Goal: Information Seeking & Learning: Compare options

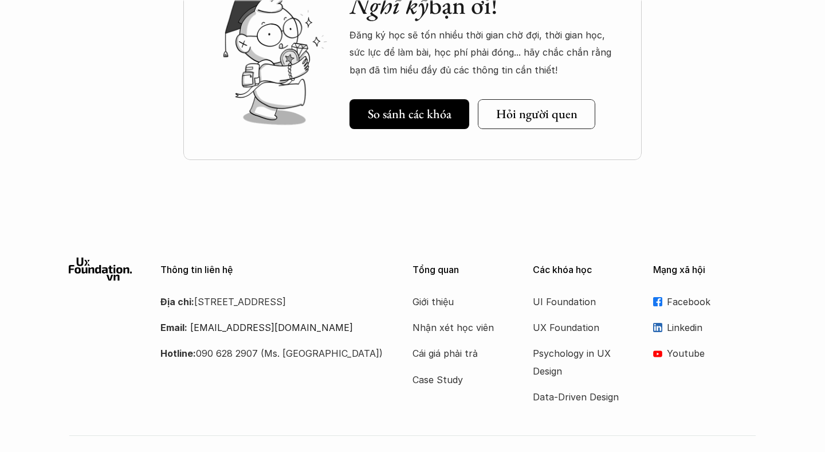
scroll to position [1652, 0]
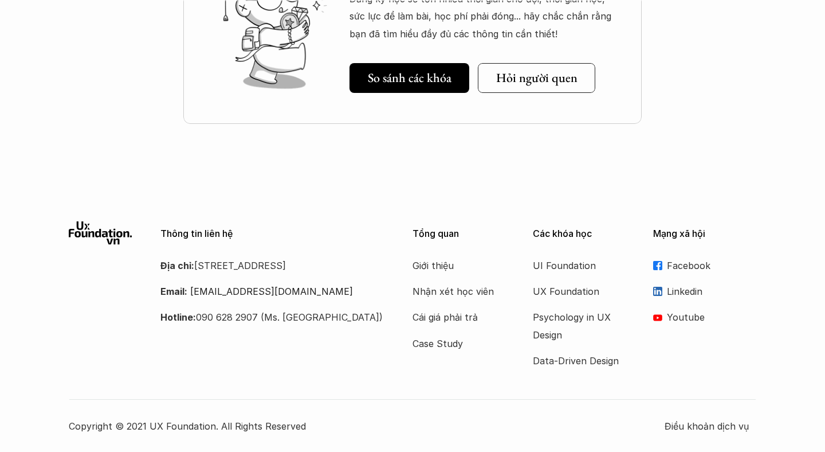
click at [758, 101] on div "Nghĩ kỹ bạn ơi! Đăng ký học sẽ tốn nhiều thời gian chờ đợi, thời gian học, sức …" at bounding box center [412, 37] width 825 height 287
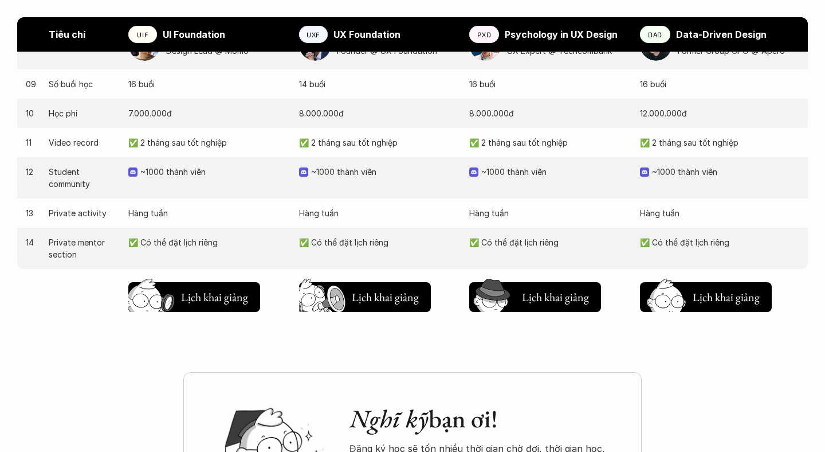
scroll to position [1204, 0]
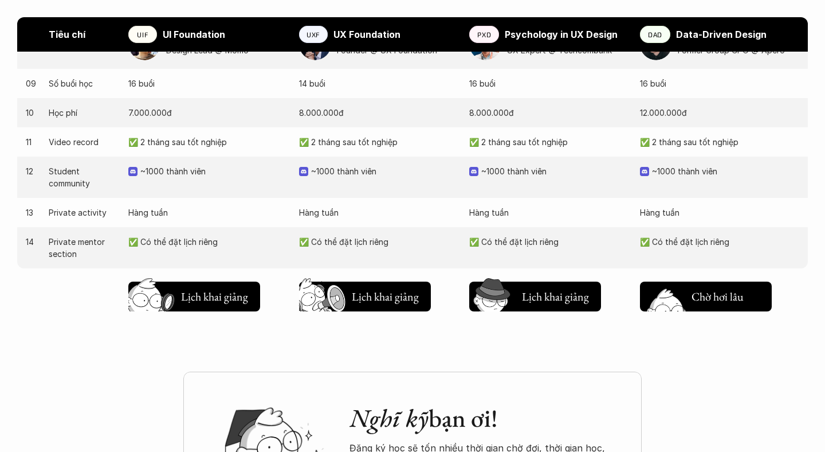
click at [731, 291] on h5 "Lịch khai giảng" at bounding box center [726, 299] width 69 height 16
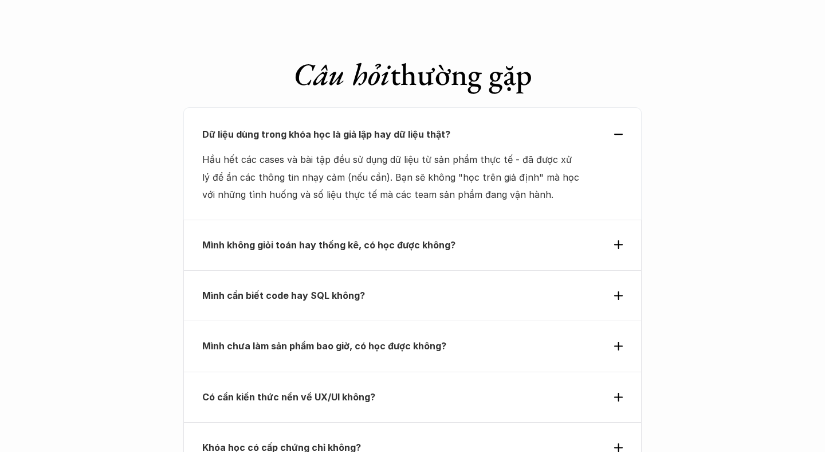
scroll to position [3972, 0]
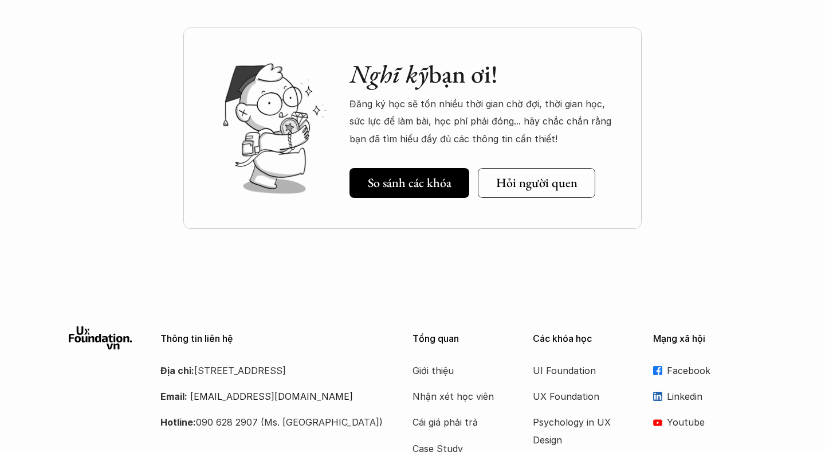
scroll to position [1554, 0]
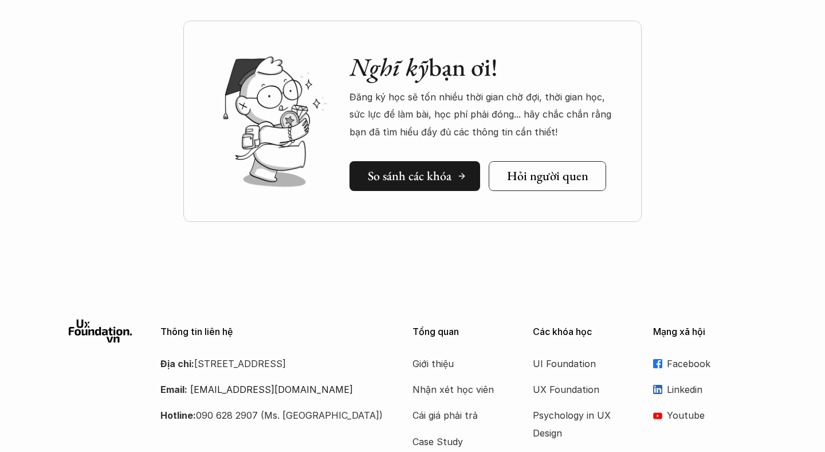
click at [424, 173] on h5 "So sánh các khóa" at bounding box center [410, 176] width 84 height 15
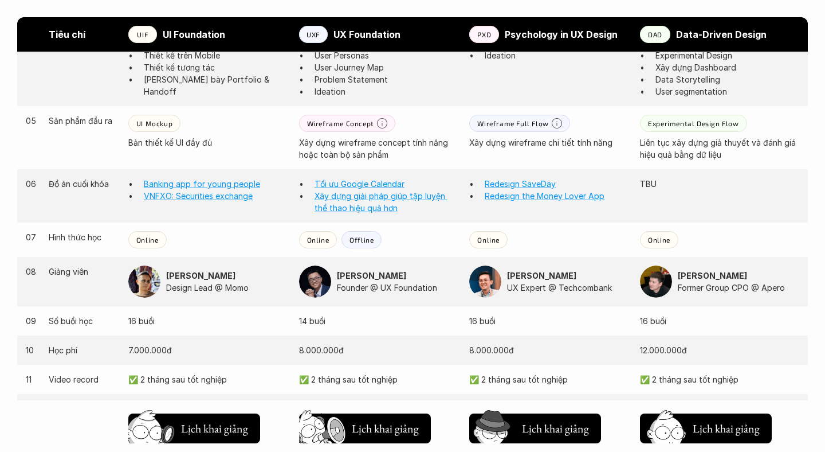
scroll to position [982, 0]
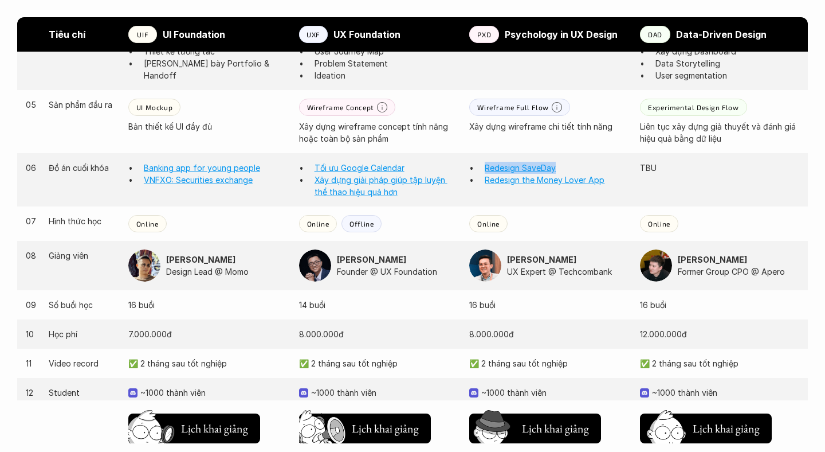
click at [651, 182] on div "06 Đồ án cuối khóa Banking app for young people VNFXO: Securities exchange Tối …" at bounding box center [412, 179] width 791 height 53
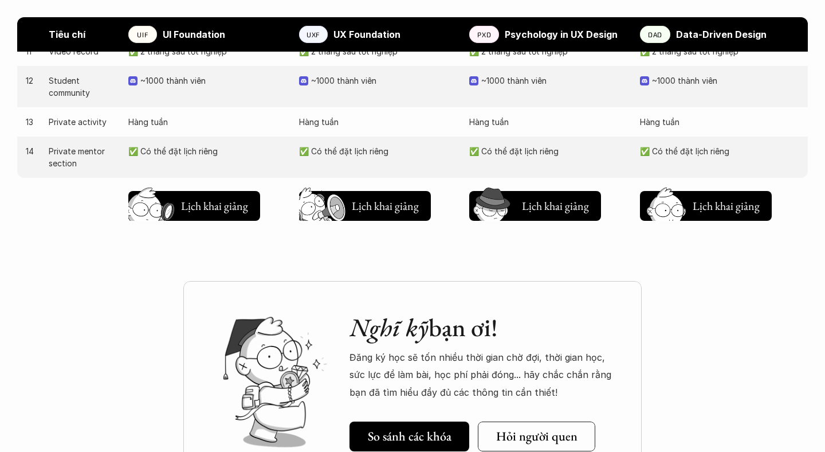
scroll to position [1296, 0]
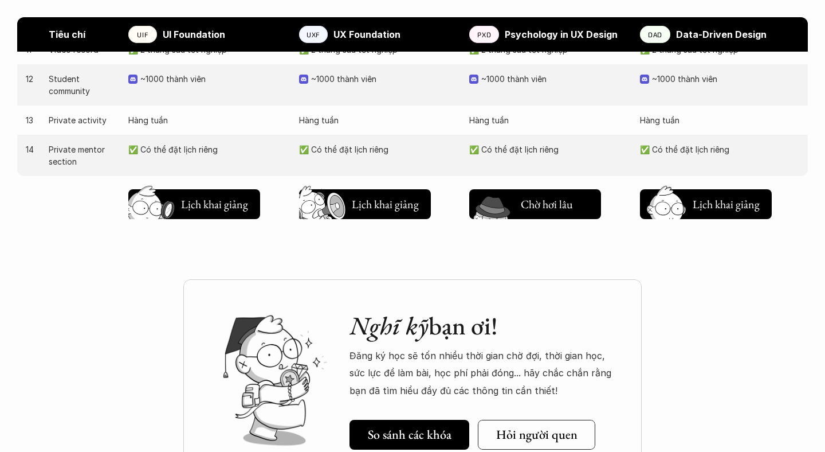
click at [555, 202] on h5 "Lịch khai giảng" at bounding box center [555, 207] width 69 height 16
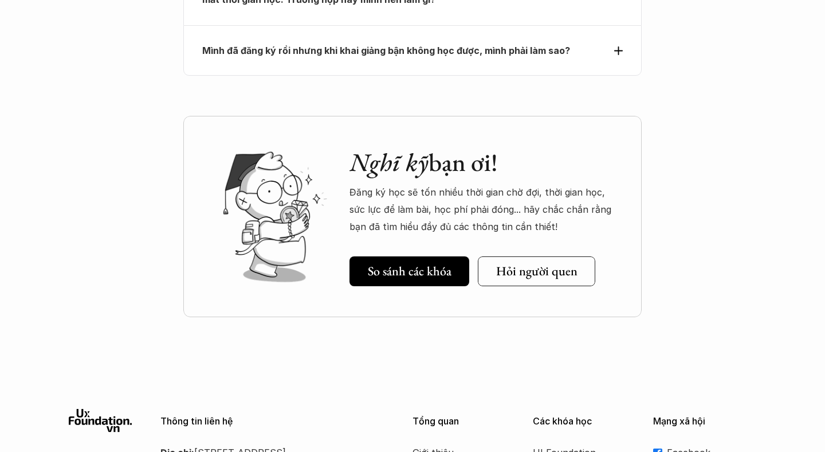
scroll to position [5323, 0]
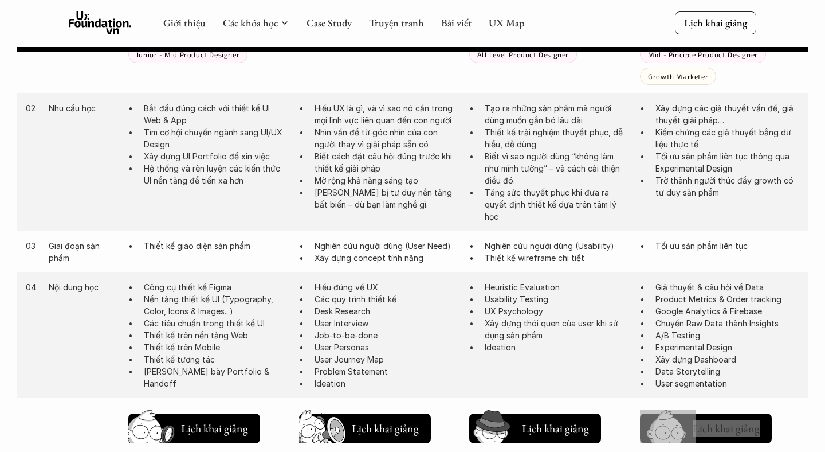
scroll to position [671, 0]
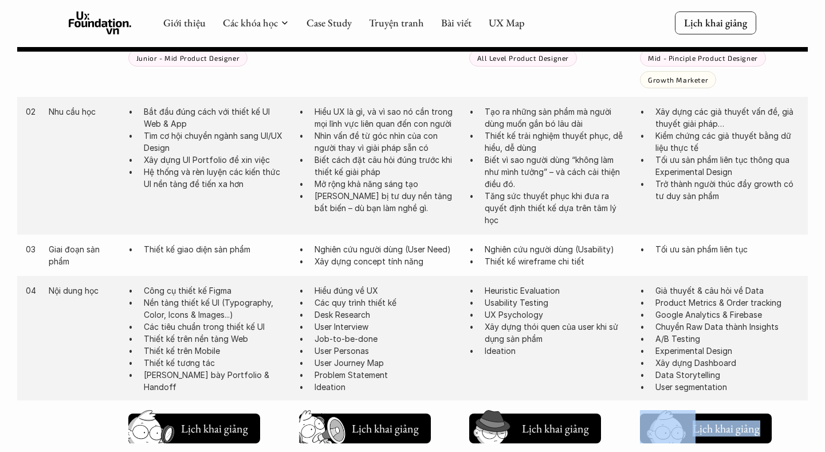
click at [386, 136] on p "Nhìn vấn đề từ góc nhìn của con người thay vì giải pháp sẵn có" at bounding box center [387, 142] width 144 height 24
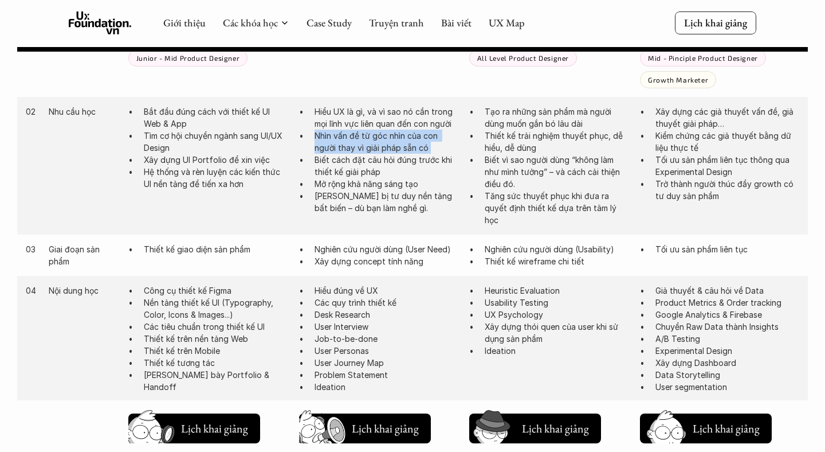
click at [359, 108] on p "Hiểu UX là gì, và vì sao nó cần trong mọi lĩnh vực liên quan đến con người" at bounding box center [387, 117] width 144 height 24
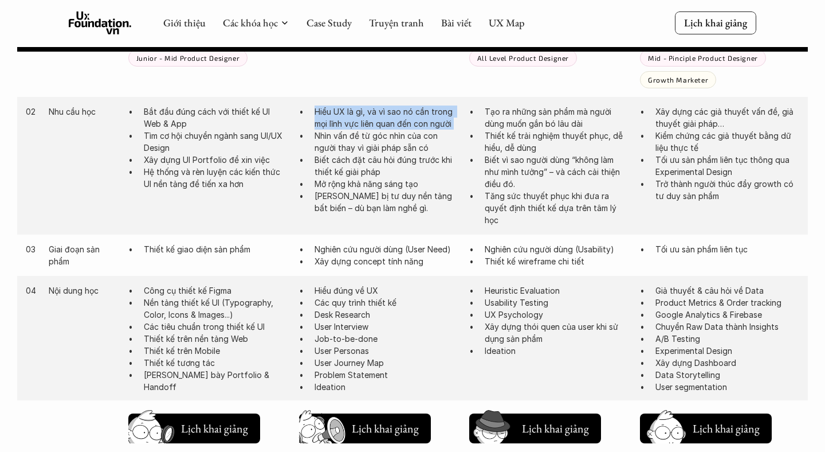
click at [355, 164] on p "Biết cách đặt câu hỏi đúng trước khi thiết kế giải pháp" at bounding box center [387, 166] width 144 height 24
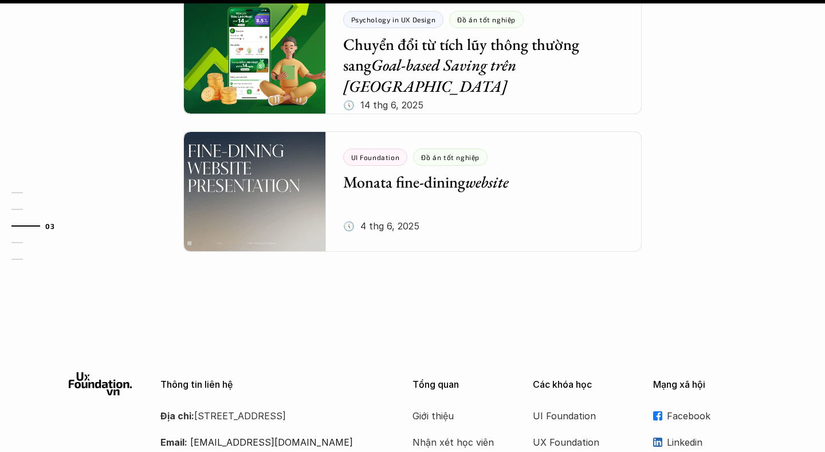
scroll to position [1662, 0]
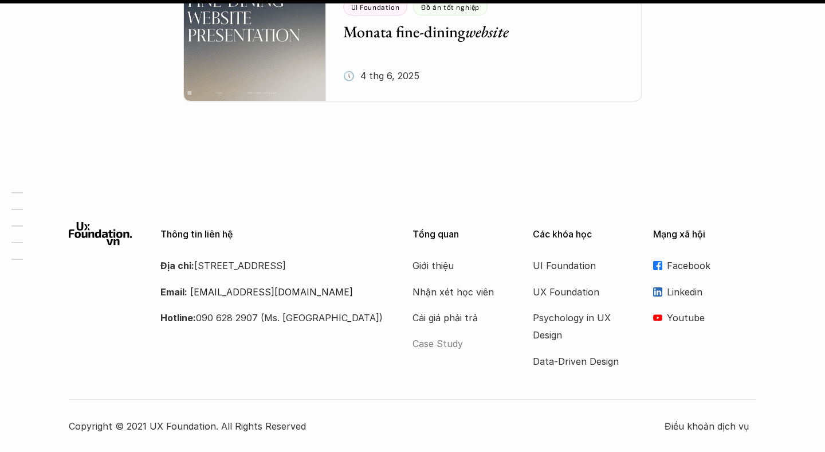
click at [434, 344] on p "Case Study" at bounding box center [459, 343] width 92 height 17
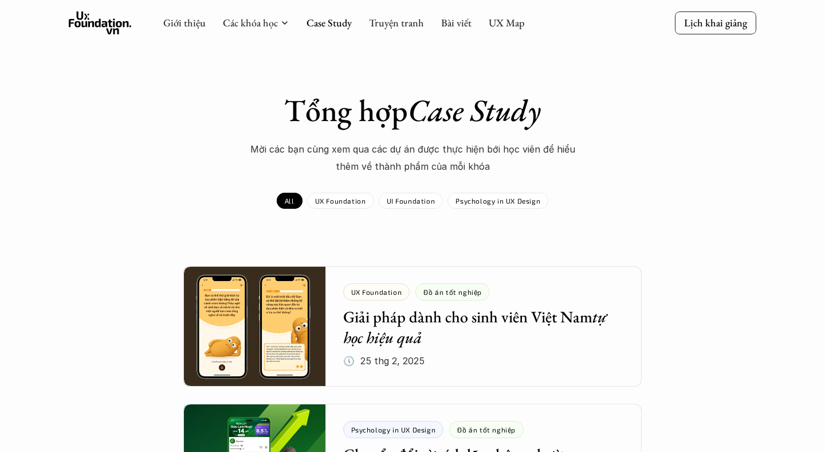
click at [125, 154] on div "Tổng hợp Case Study Mời các bạn cùng xem qua các dự án được thực hiện bới học v…" at bounding box center [412, 134] width 665 height 84
click at [159, 158] on div "Tổng hợp Case Study Mời các bạn cùng xem qua các dự án được thực hiện bới học v…" at bounding box center [412, 134] width 665 height 84
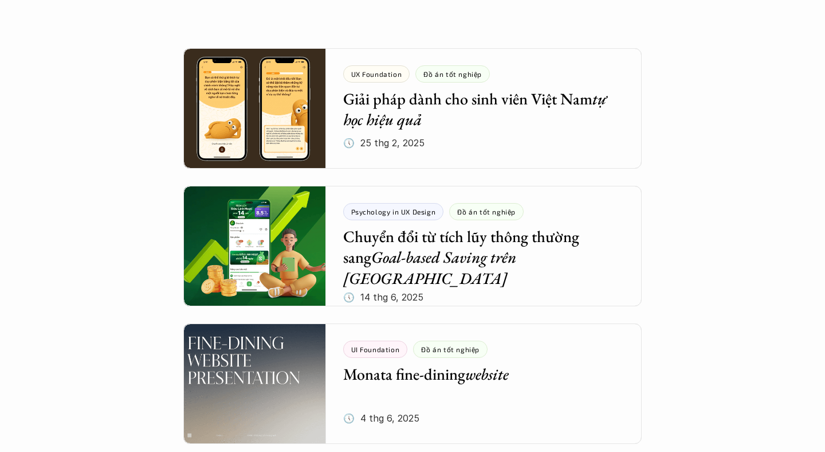
scroll to position [224, 0]
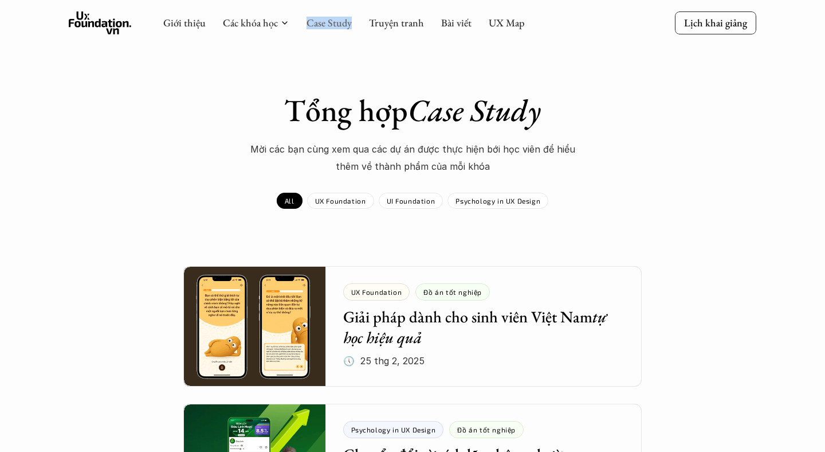
copy link "Case Study"
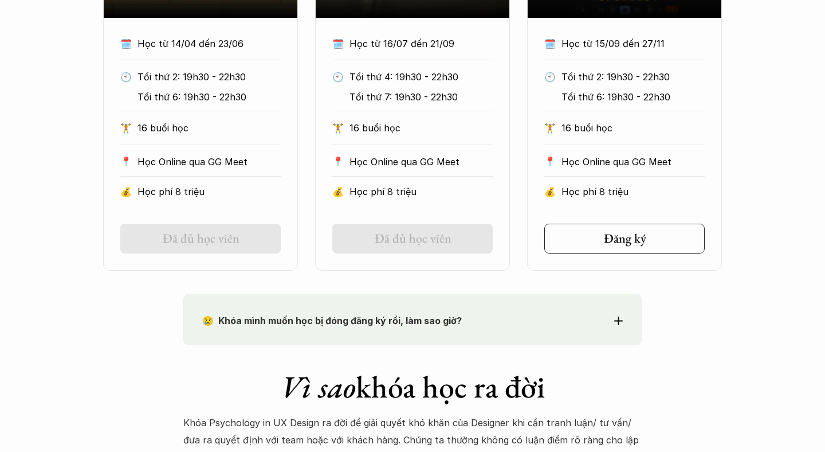
scroll to position [727, 0]
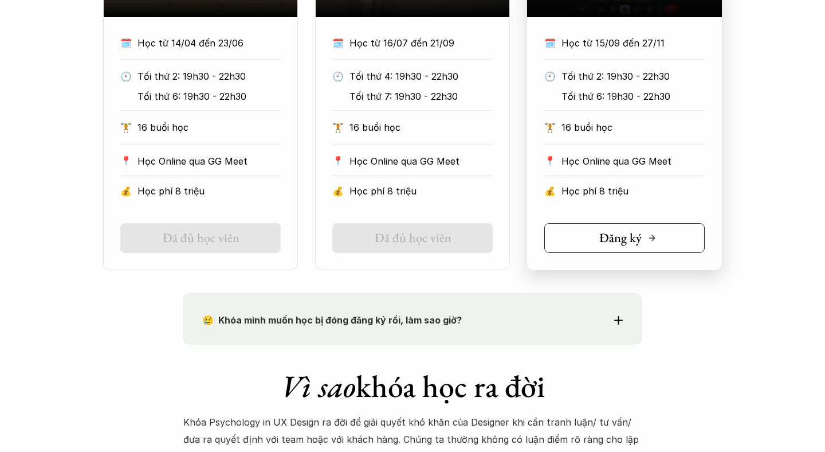
click at [665, 241] on link "Đăng ký" at bounding box center [625, 238] width 160 height 30
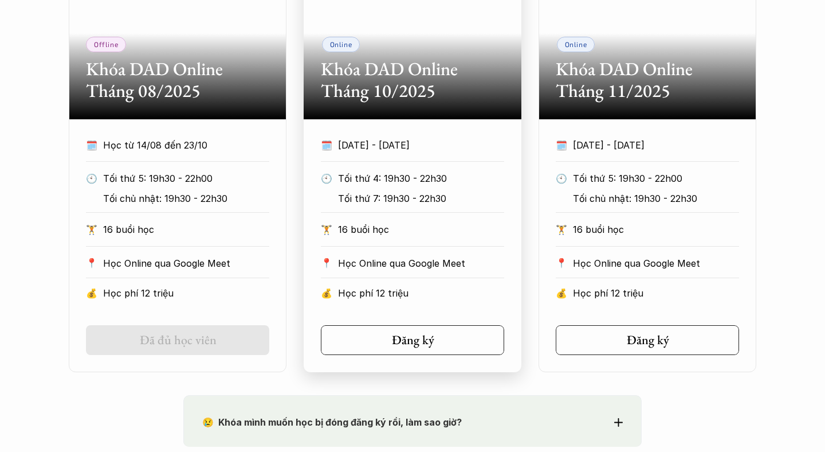
scroll to position [725, 0]
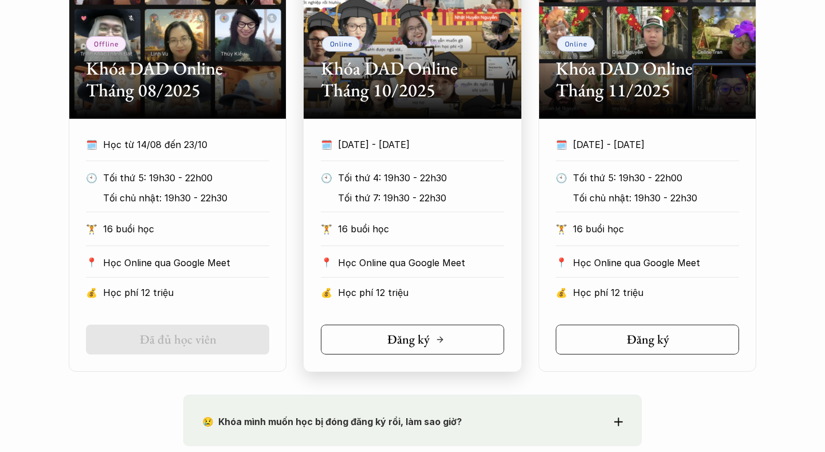
click at [411, 334] on h5 "Đăng ký" at bounding box center [408, 339] width 42 height 15
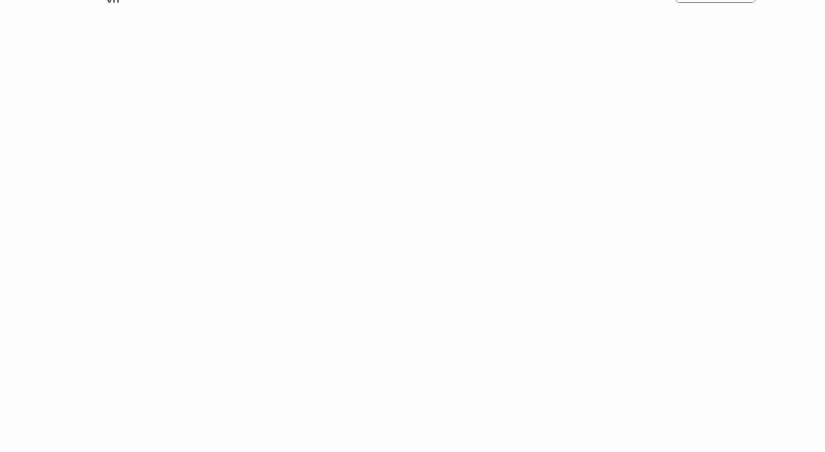
scroll to position [322, 0]
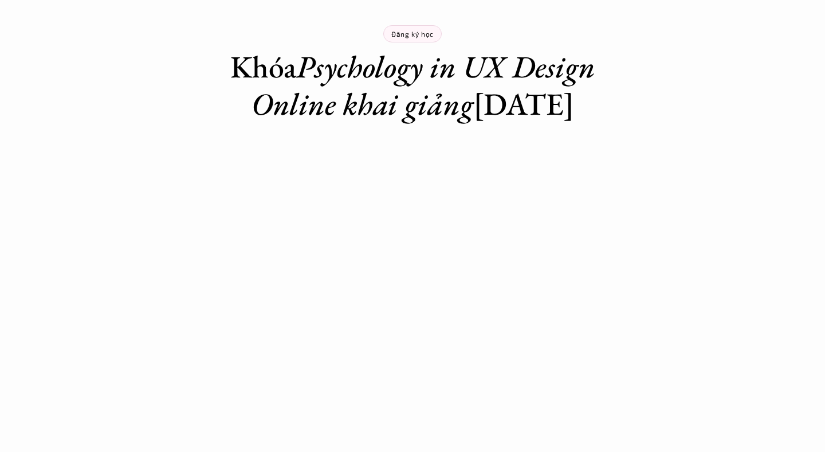
scroll to position [0, 0]
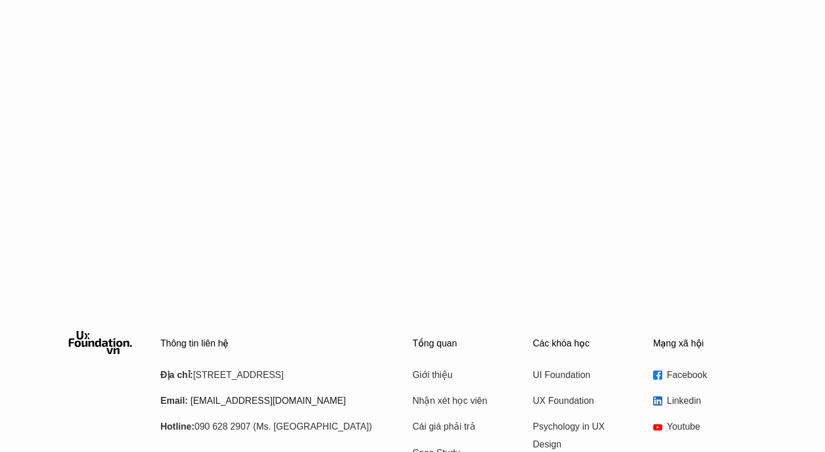
scroll to position [1977, 0]
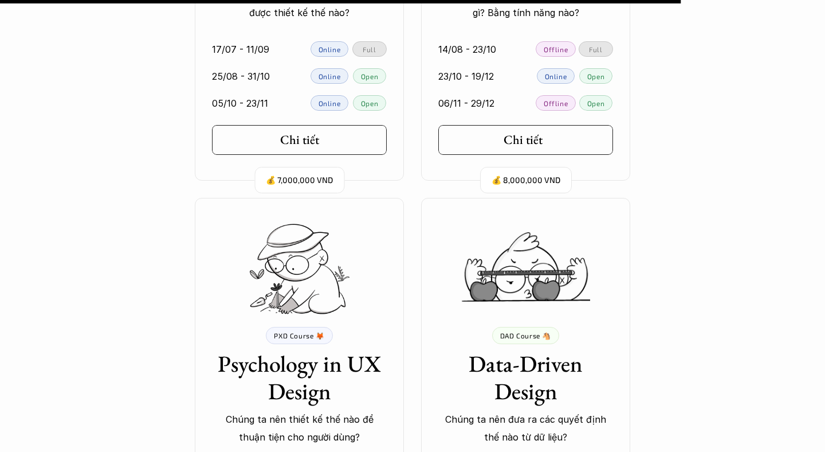
scroll to position [10202, 0]
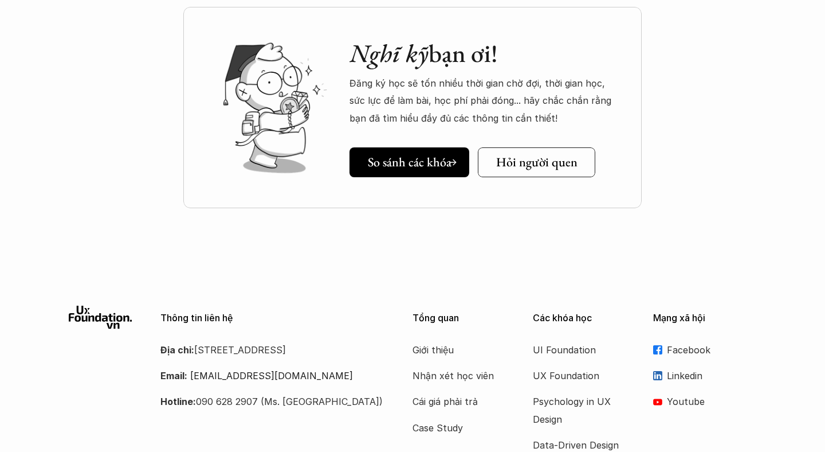
scroll to position [1581, 0]
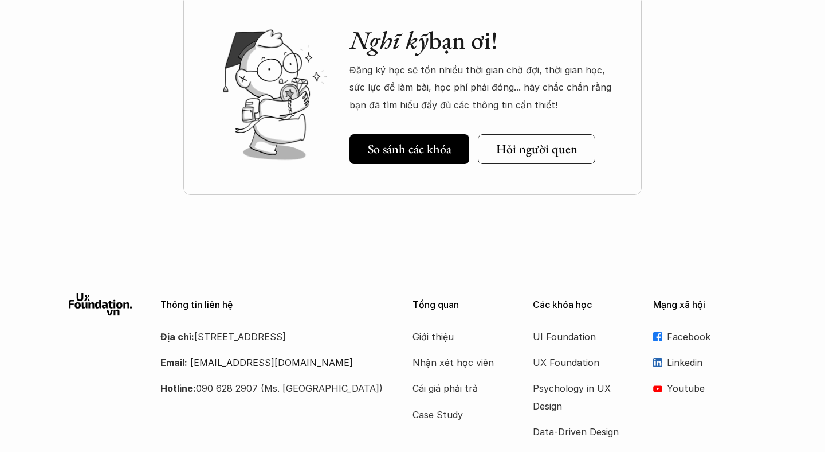
click at [331, 225] on div "Nghĩ kỹ bạn ơi! Đăng ký học sẽ tốn nhiều thời gian chờ đợi, thời gian học, sức …" at bounding box center [412, 108] width 825 height 287
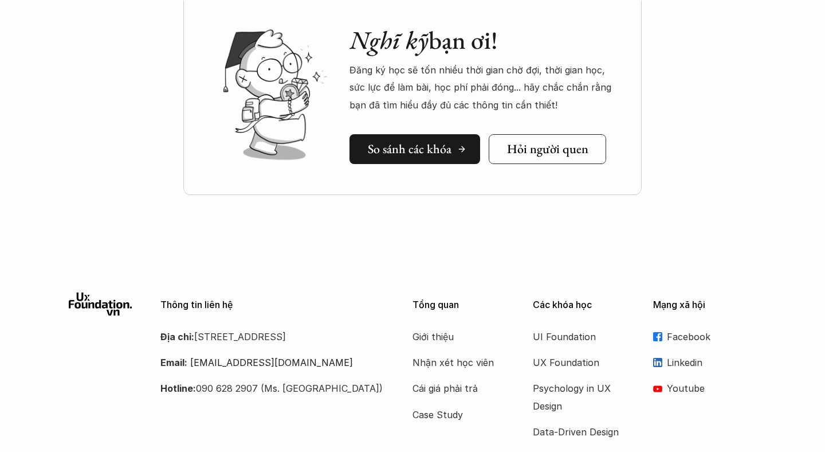
click at [424, 147] on h5 "So sánh các khóa" at bounding box center [410, 149] width 84 height 15
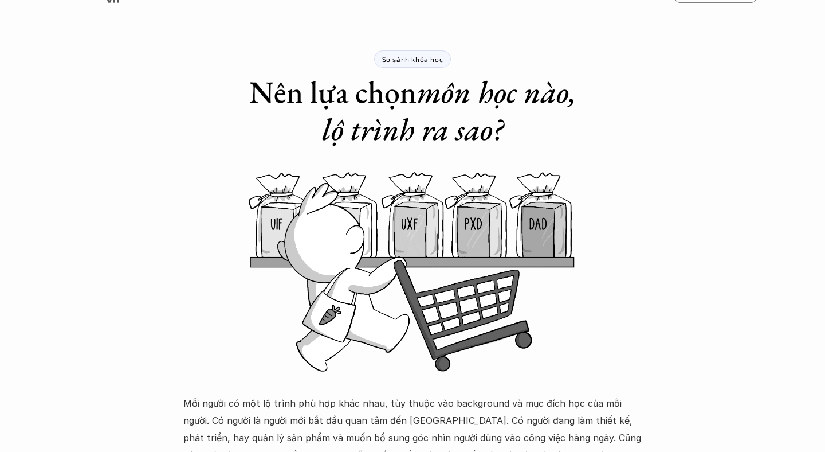
scroll to position [36, 0]
click at [400, 58] on p "So sánh khóa học" at bounding box center [412, 58] width 61 height 8
copy p "So sánh khóa học"
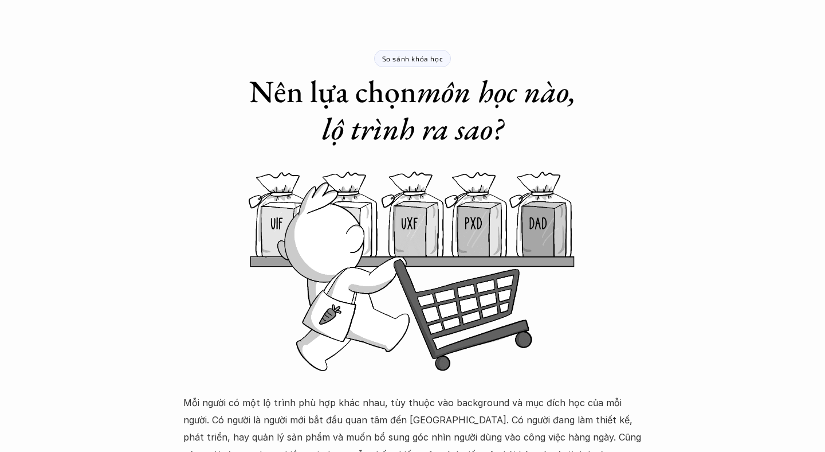
click at [189, 67] on div "So sánh khóa học Nên lựa chọn môn học nào, lộ trình ra sao?" at bounding box center [412, 55] width 459 height 183
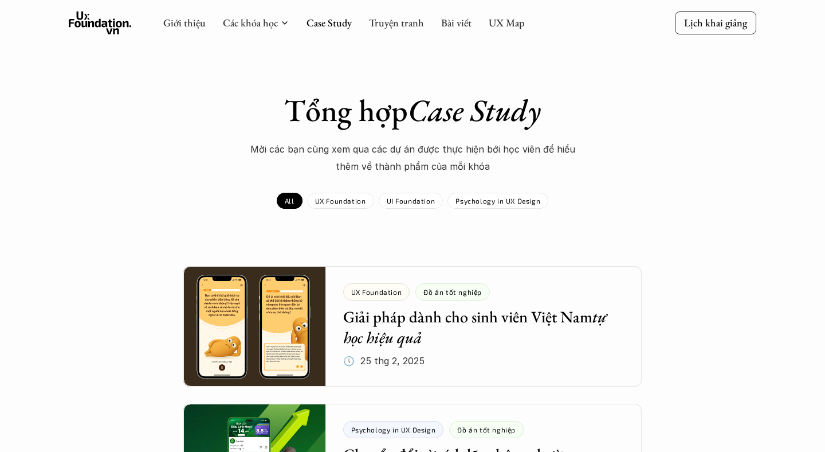
click at [191, 198] on div "Tổng hợp Case Study Mời các bạn cùng xem qua các dự án được thực hiện bới học v…" at bounding box center [412, 150] width 665 height 117
